Goal: Find specific page/section: Find specific page/section

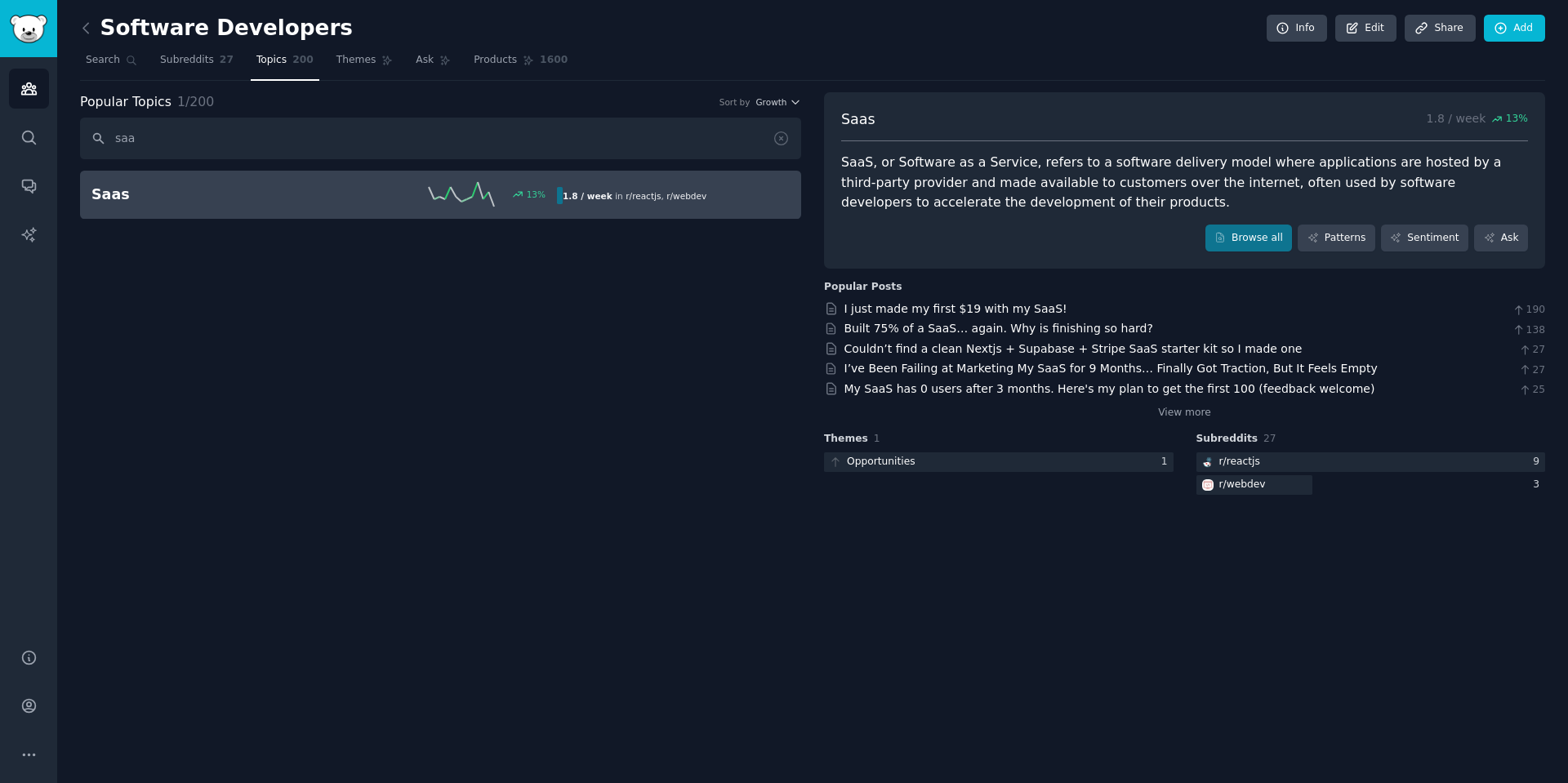
click at [855, 473] on div "Themes 1 Opportunities 1" at bounding box center [999, 466] width 350 height 66
click at [869, 460] on div "Opportunities" at bounding box center [881, 462] width 69 height 14
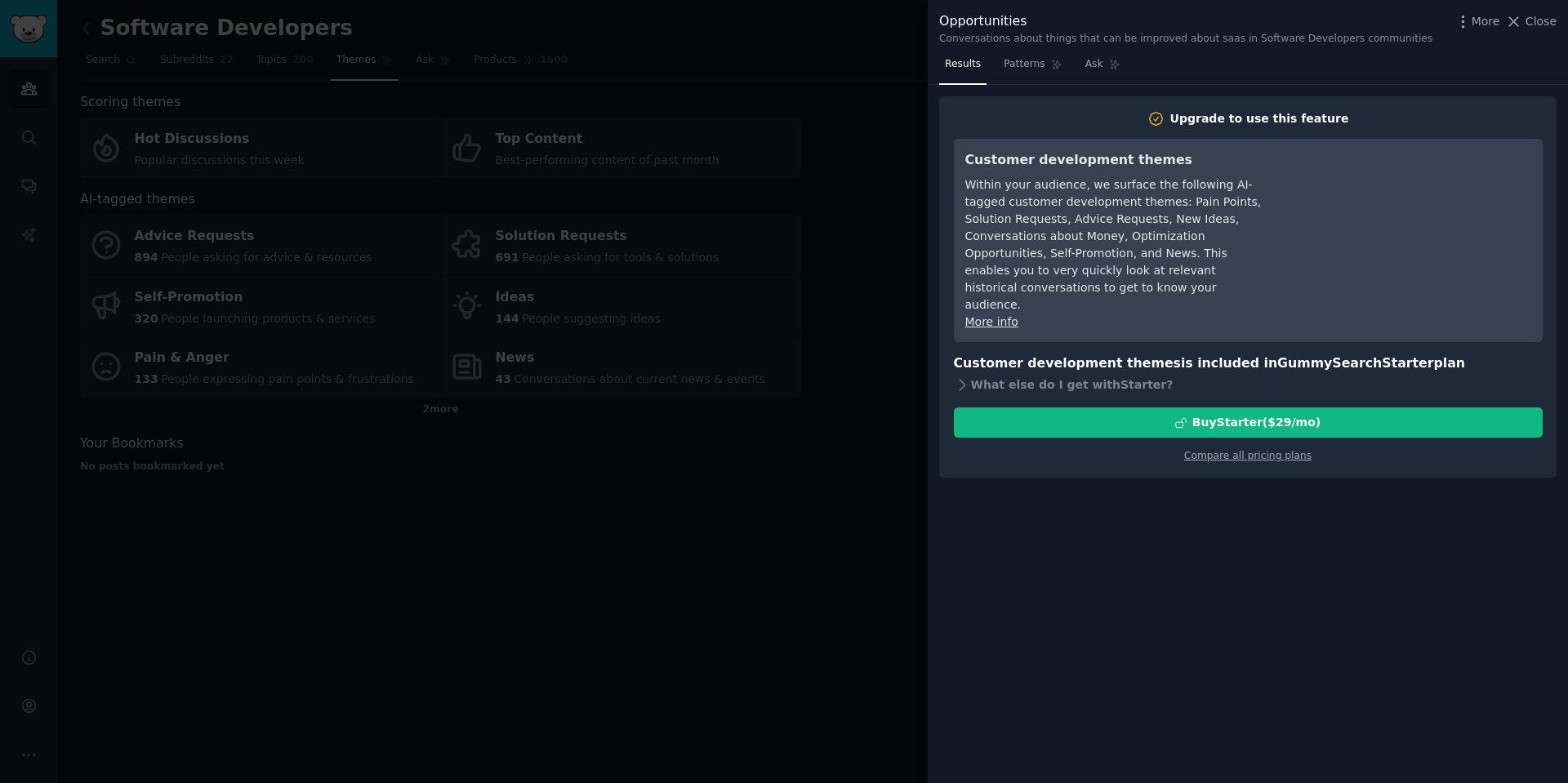
click at [760, 472] on div at bounding box center [784, 392] width 1568 height 783
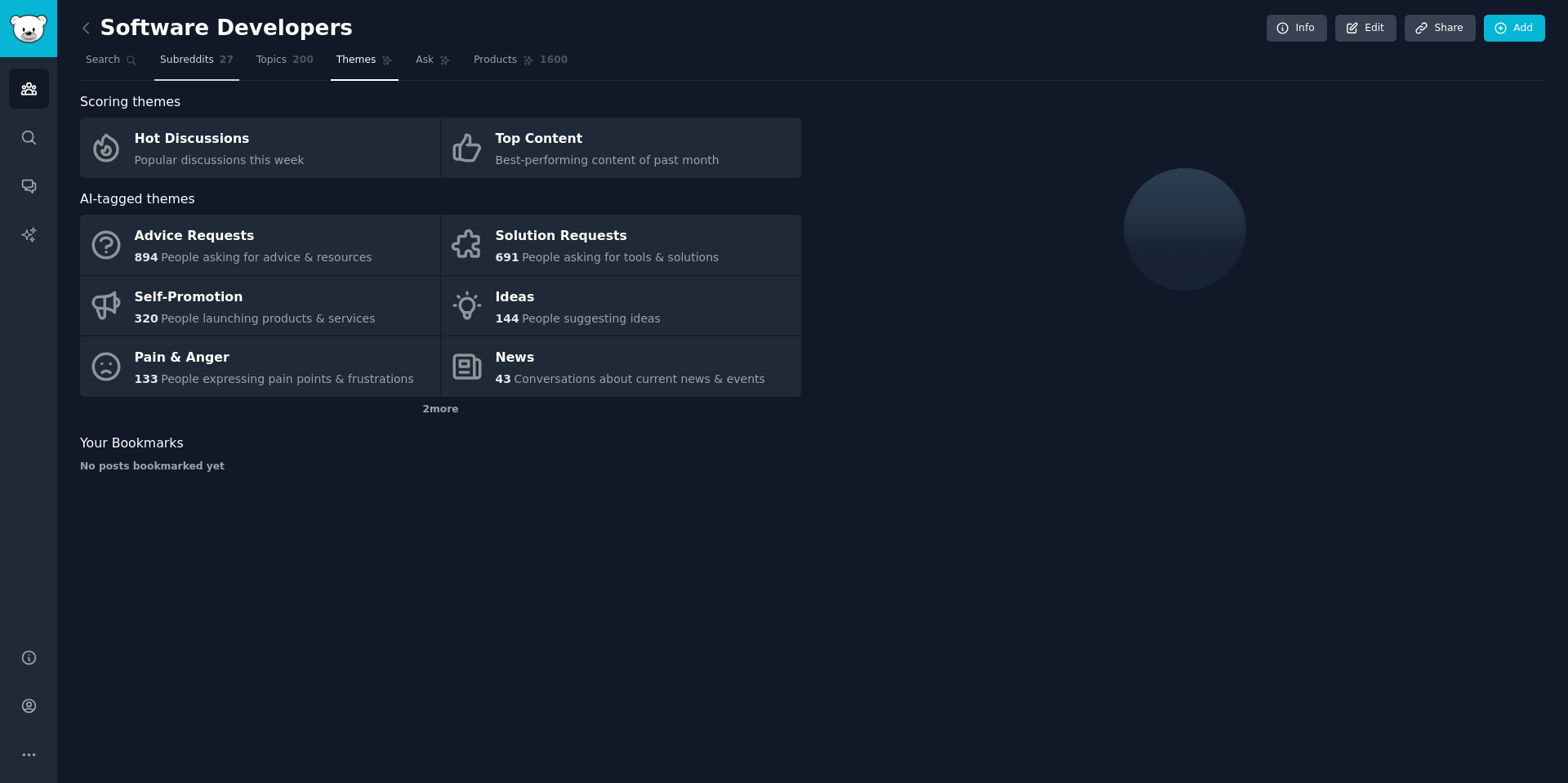
click at [220, 61] on span "27" at bounding box center [226, 60] width 14 height 14
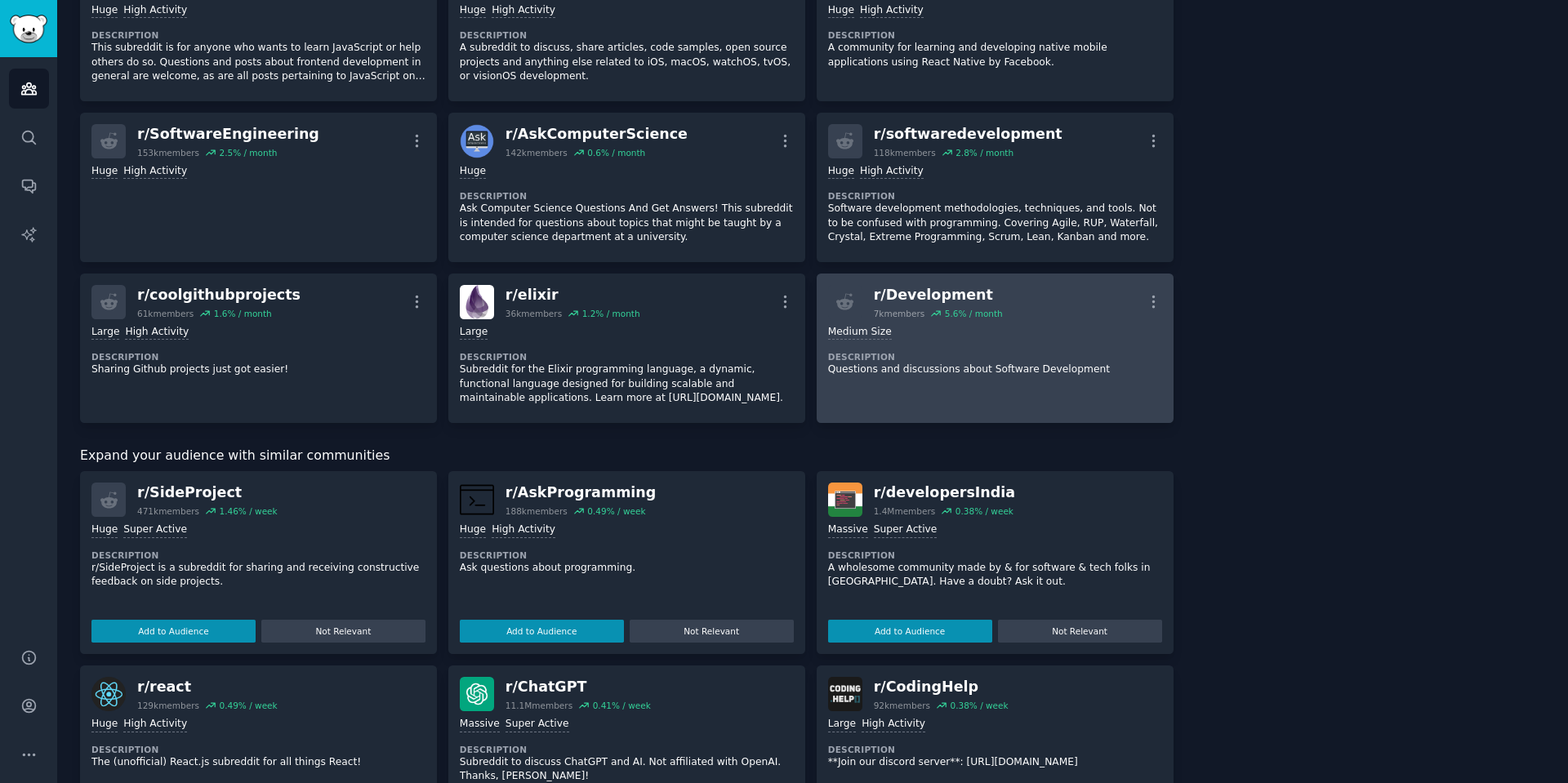
scroll to position [1372, 0]
